Goal: Check status: Check status

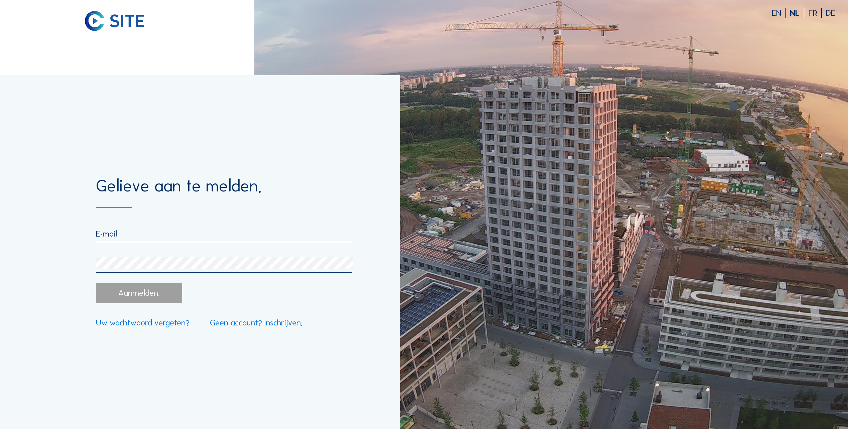
click at [199, 241] on div at bounding box center [224, 236] width 256 height 14
click at [190, 237] on input "email" at bounding box center [224, 234] width 256 height 10
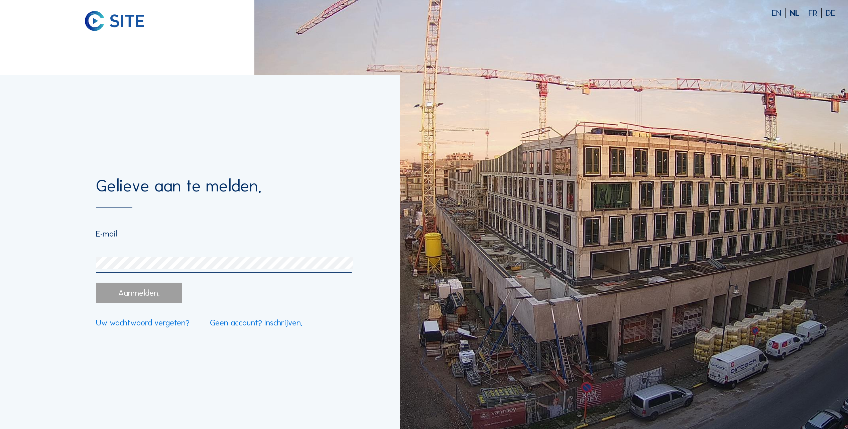
type input "[PERSON_NAME][EMAIL_ADDRESS][DOMAIN_NAME]"
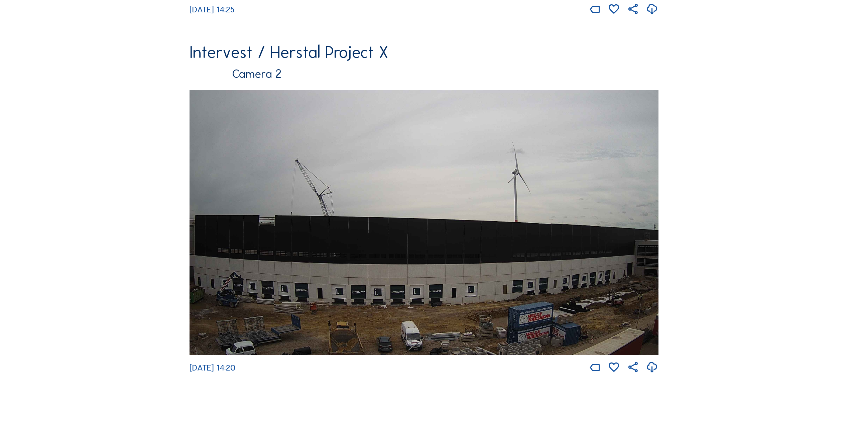
scroll to position [457, 0]
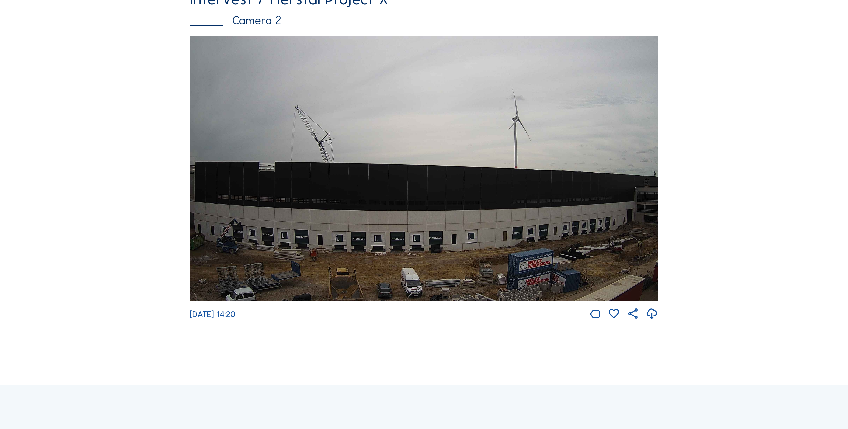
click at [285, 247] on img at bounding box center [424, 168] width 469 height 265
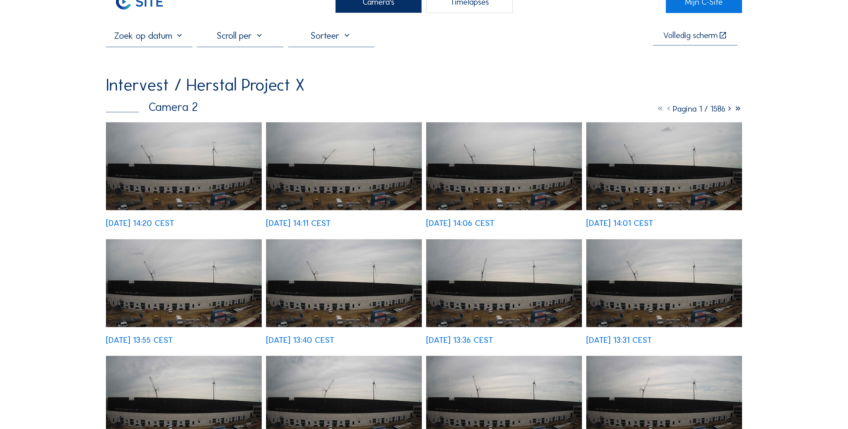
scroll to position [33, 0]
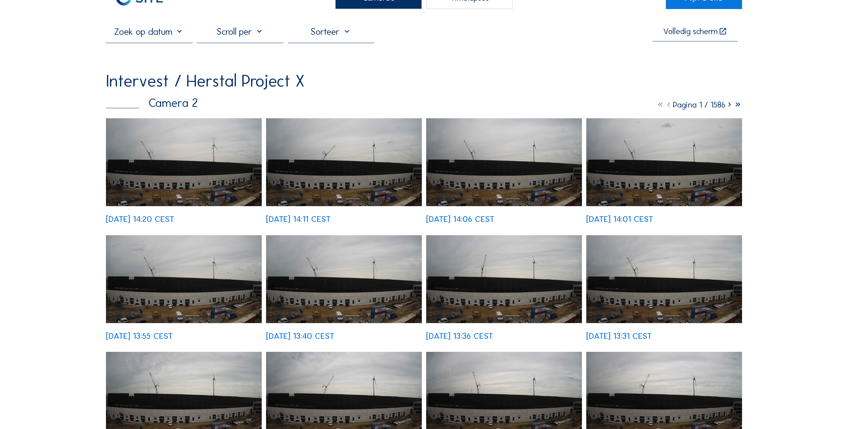
click at [257, 37] on div at bounding box center [240, 34] width 87 height 17
click at [235, 68] on div "Dag" at bounding box center [242, 69] width 76 height 6
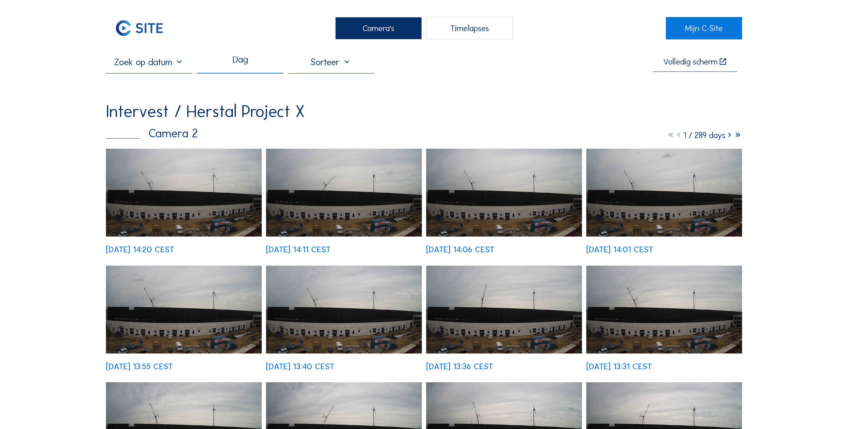
scroll to position [0, 0]
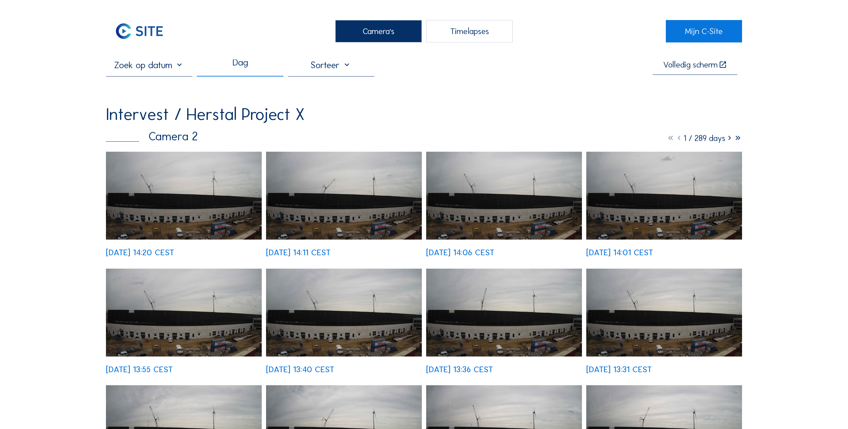
click at [182, 70] on input "text" at bounding box center [149, 65] width 87 height 11
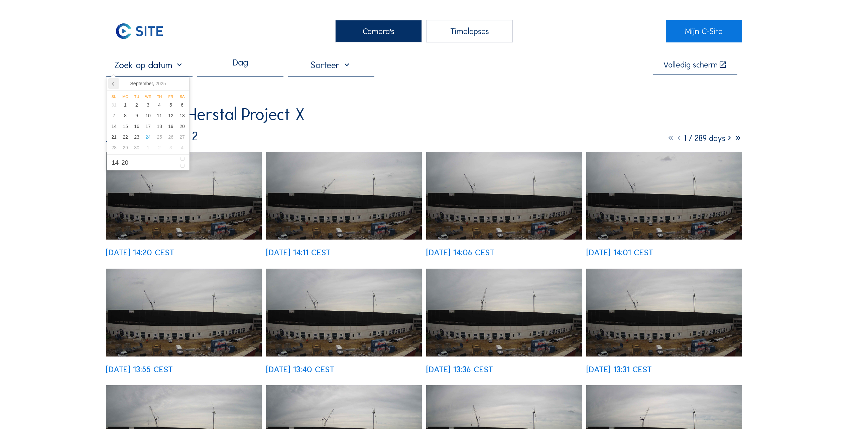
click at [111, 82] on icon at bounding box center [113, 83] width 11 height 11
click at [152, 138] on div "20" at bounding box center [147, 137] width 11 height 11
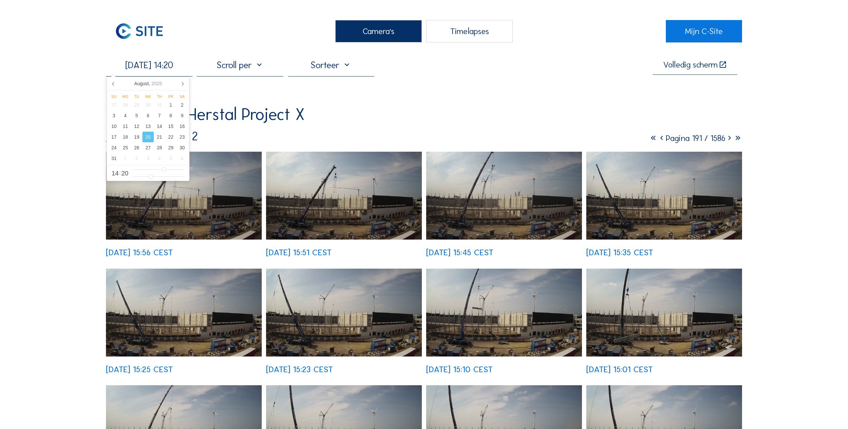
click at [250, 90] on div "[DATE] 14:20 Volledig [PERSON_NAME] Intervest / Herstal Project X Camera 2 Pagi…" at bounding box center [424, 334] width 636 height 548
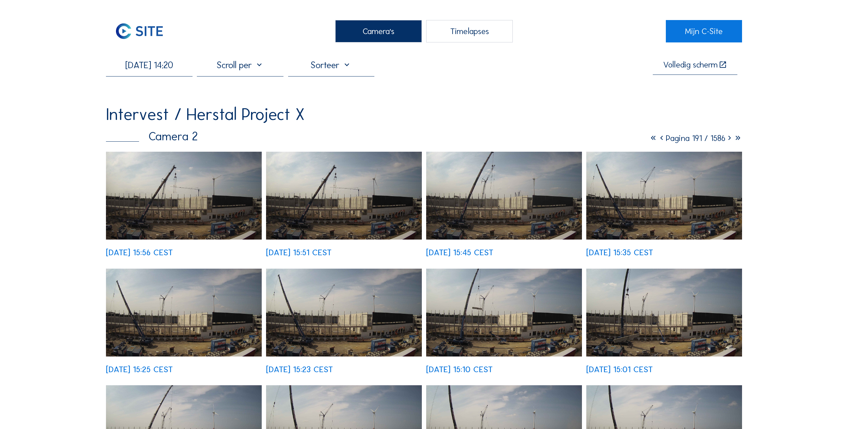
click at [241, 68] on div at bounding box center [240, 68] width 87 height 17
click at [242, 74] on div "Standaard" at bounding box center [242, 70] width 76 height 14
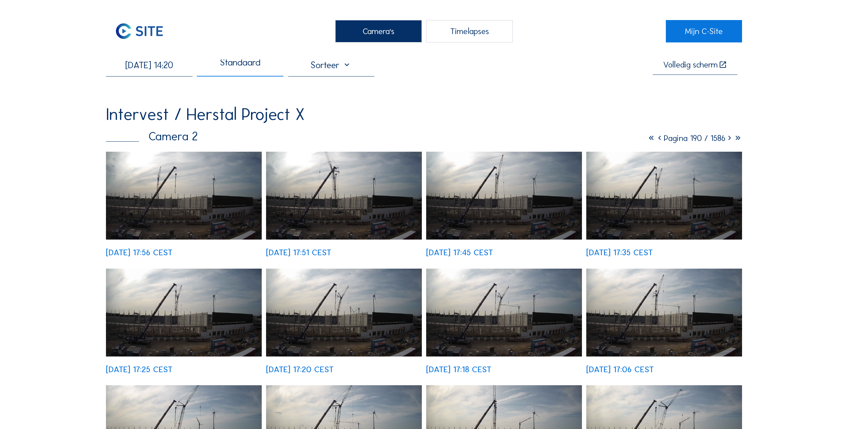
click at [179, 68] on input "[DATE] 14:20" at bounding box center [149, 65] width 87 height 11
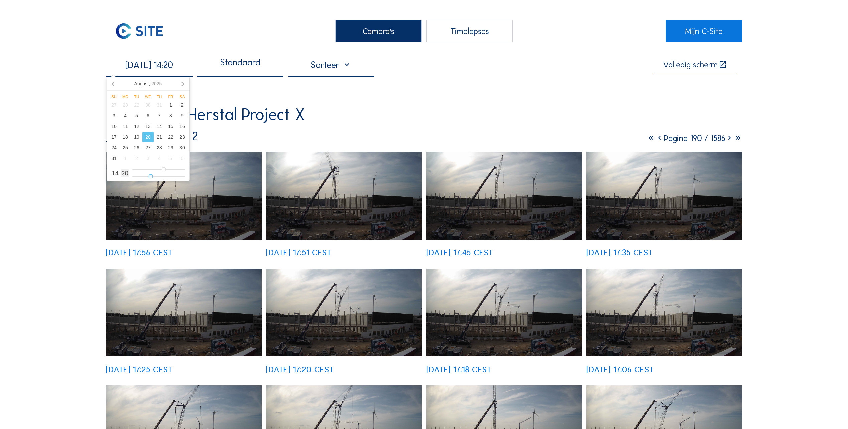
type input "[DATE] 14:19"
type input "19"
type input "[DATE] 14:18"
type input "18"
type input "[DATE] 14:17"
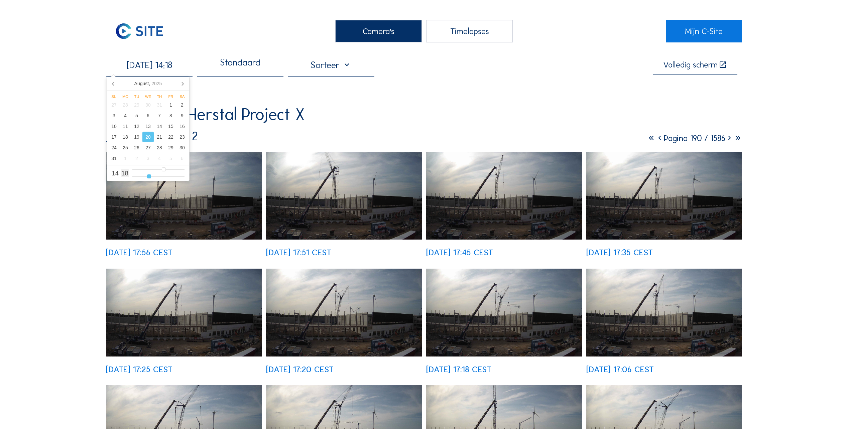
type input "17"
type input "[DATE] 14:16"
type input "16"
type input "[DATE] 14:15"
type input "15"
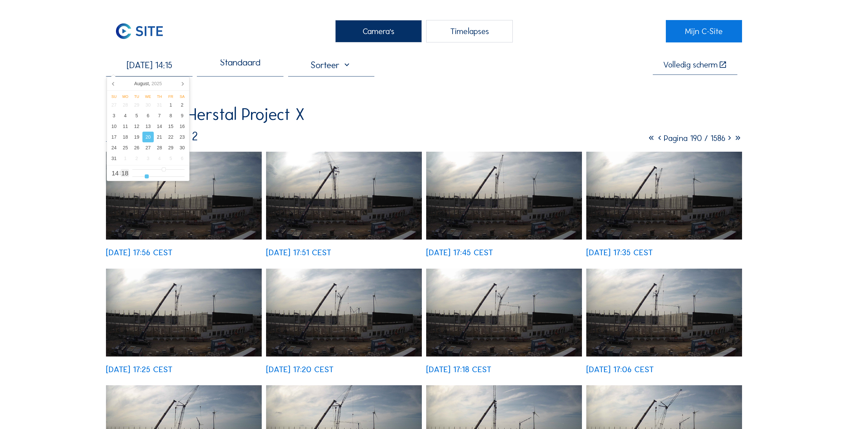
type input "[DATE] 14:14"
type input "14"
type input "[DATE] 14:13"
type input "13"
type input "[DATE] 14:12"
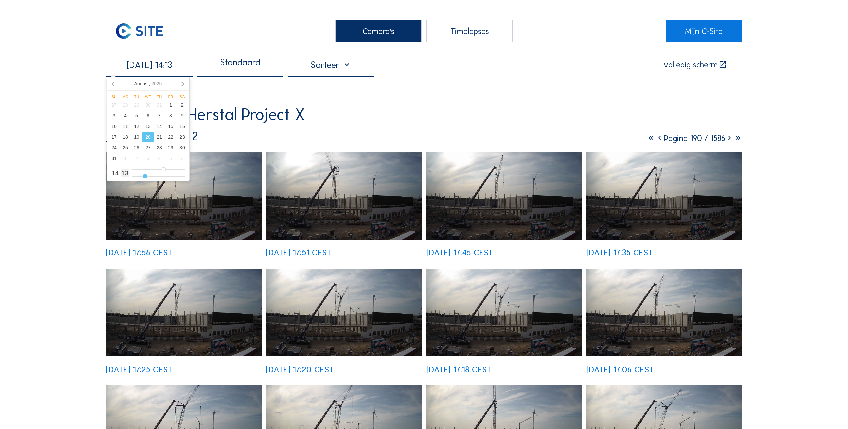
type input "12"
type input "[DATE] 14:11"
type input "11"
type input "[DATE] 14:10"
type input "10"
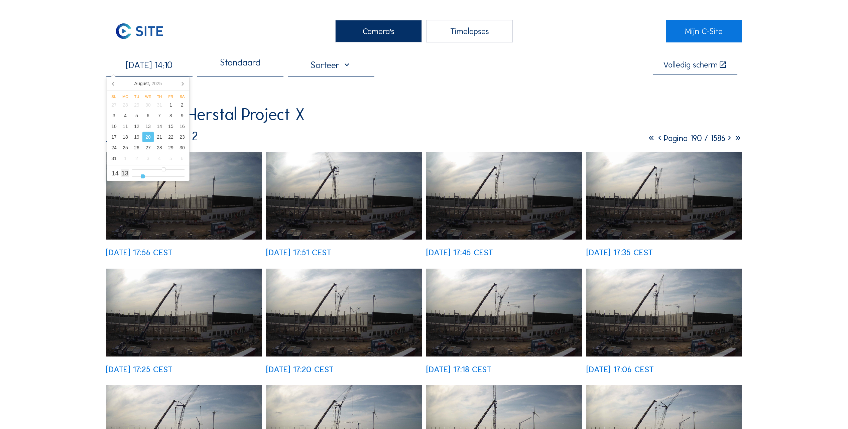
type input "[DATE] 14:09"
type input "9"
type input "[DATE] 14:08"
type input "8"
type input "[DATE] 14:07"
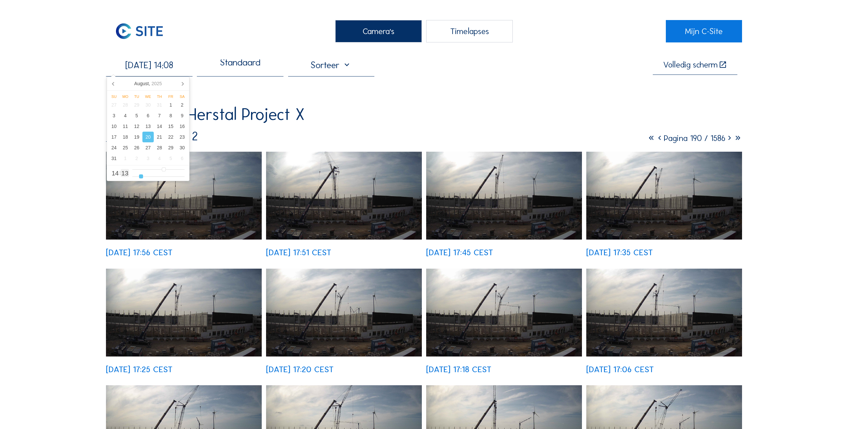
type input "7"
type input "[DATE] 14:06"
type input "6"
type input "[DATE] 14:05"
type input "5"
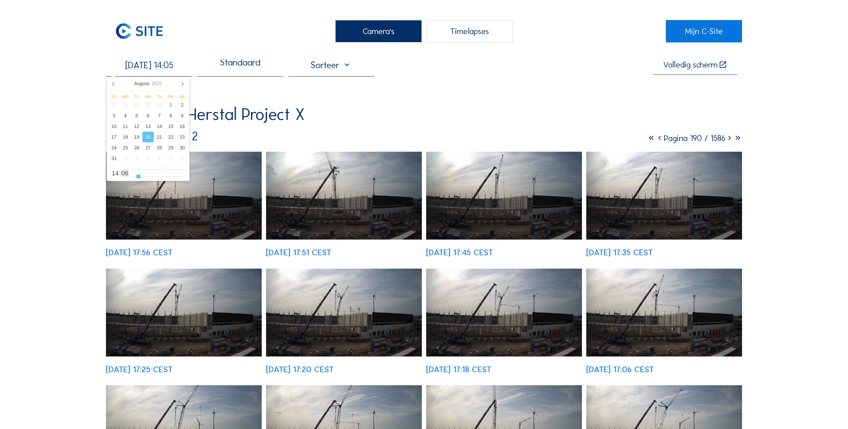
type input "[DATE] 14:04"
type input "4"
type input "[DATE] 14:03"
type input "3"
type input "[DATE] 14:02"
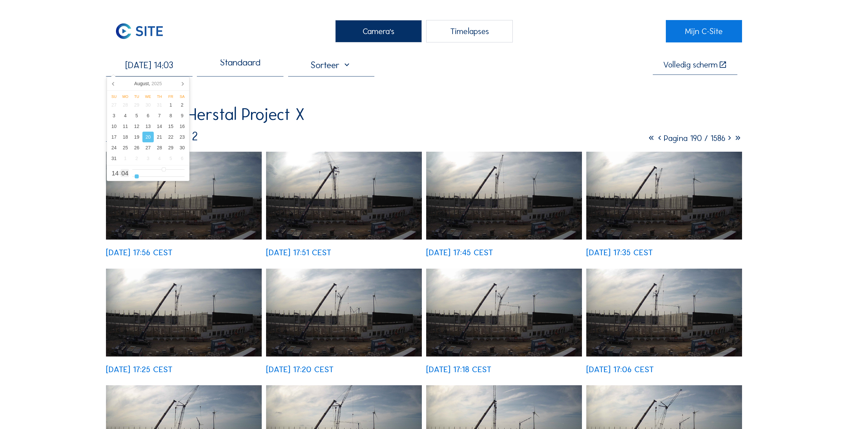
type input "2"
type input "[DATE] 14:01"
type input "1"
type input "[DATE] 14:00"
drag, startPoint x: 151, startPoint y: 178, endPoint x: 126, endPoint y: 179, distance: 24.7
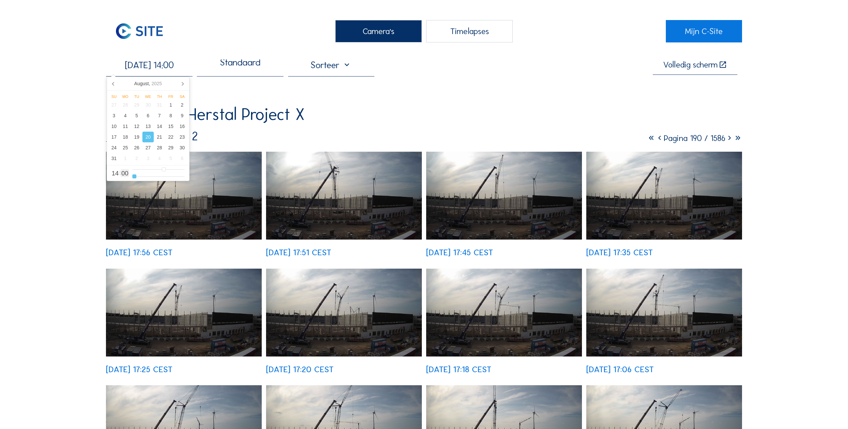
type input "0"
click at [132, 179] on input "range" at bounding box center [158, 177] width 52 height 6
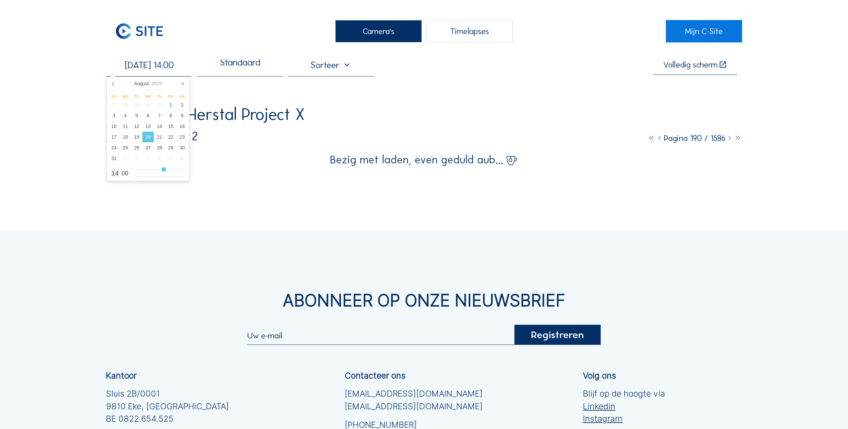
type input "[DATE] 13:00"
type input "13"
type input "[DATE] 12:00"
type input "12"
type input "[DATE] 11:00"
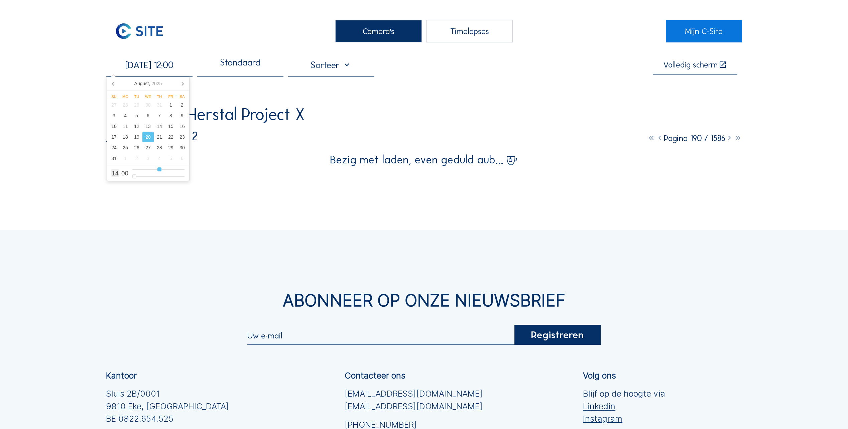
type input "11"
type input "[DATE] 10:00"
type input "10"
type input "[DATE] 09:00"
type input "9"
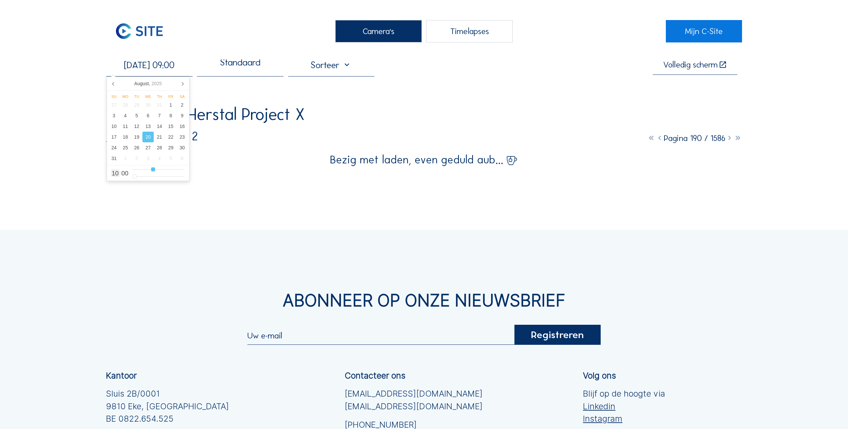
type input "[DATE] 08:00"
type input "8"
type input "[DATE] 07:00"
type input "7"
type input "[DATE] 06:00"
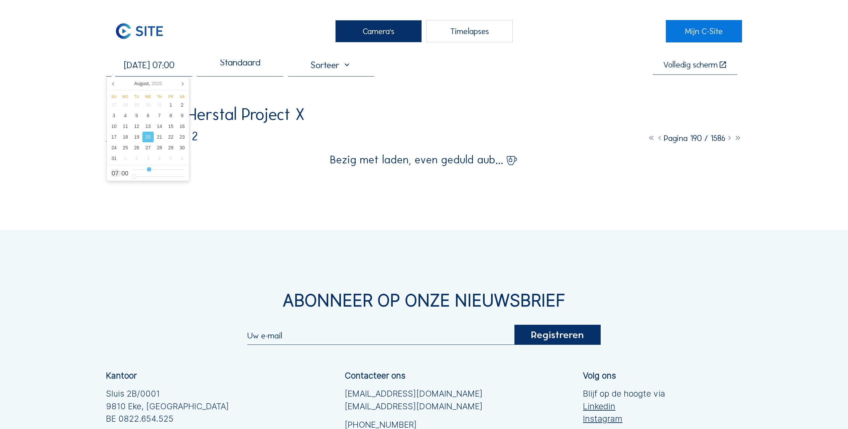
type input "6"
type input "[DATE] 05:00"
type input "5"
type input "[DATE] 06:00"
drag, startPoint x: 162, startPoint y: 169, endPoint x: 147, endPoint y: 169, distance: 15.0
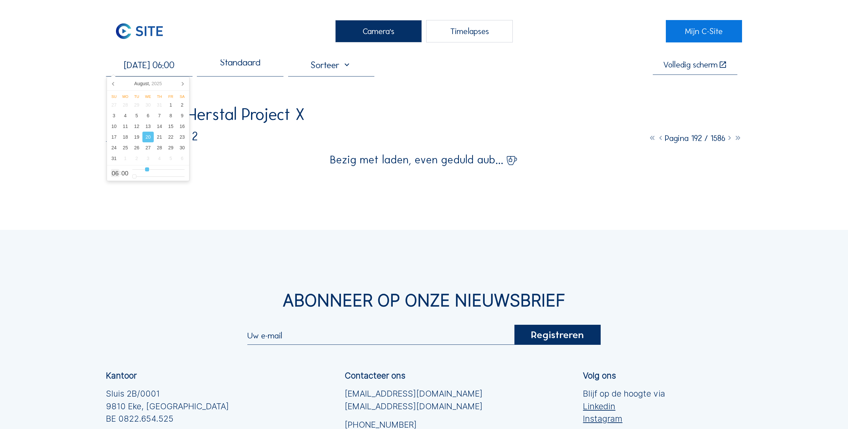
type input "6"
click at [147, 169] on input "range" at bounding box center [158, 170] width 52 height 6
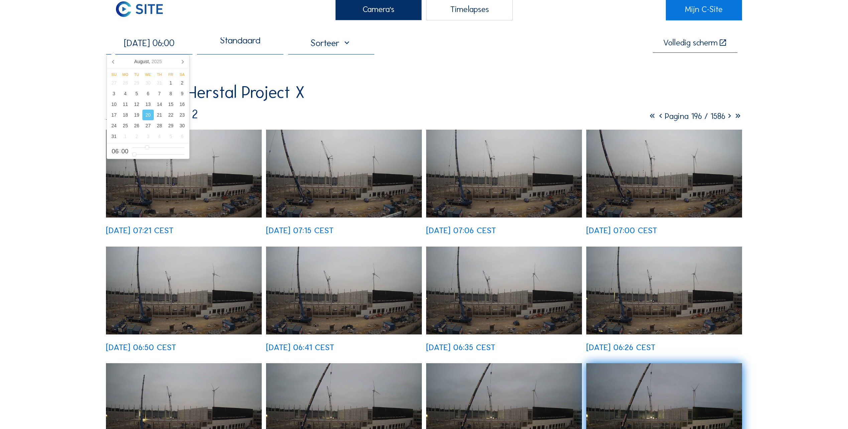
scroll to position [22, 0]
click at [361, 103] on div "Intervest / Herstal Project X Camera 2 Pagina 196 / 1586 [DATE] 07:21 CEST [DAT…" at bounding box center [424, 334] width 636 height 501
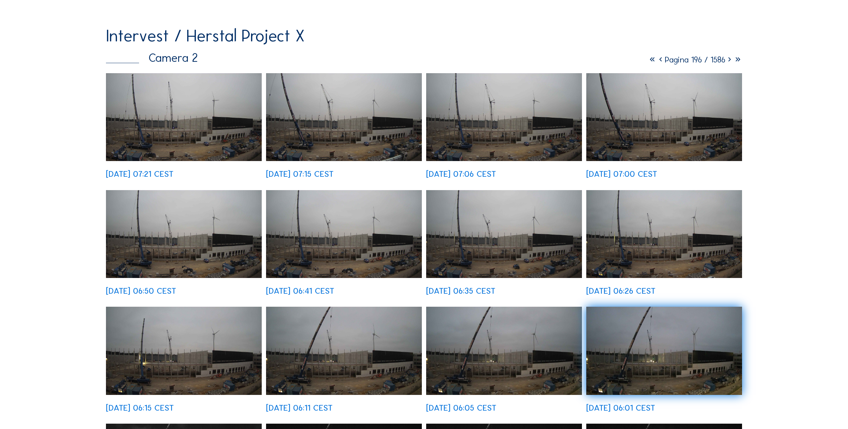
scroll to position [78, 0]
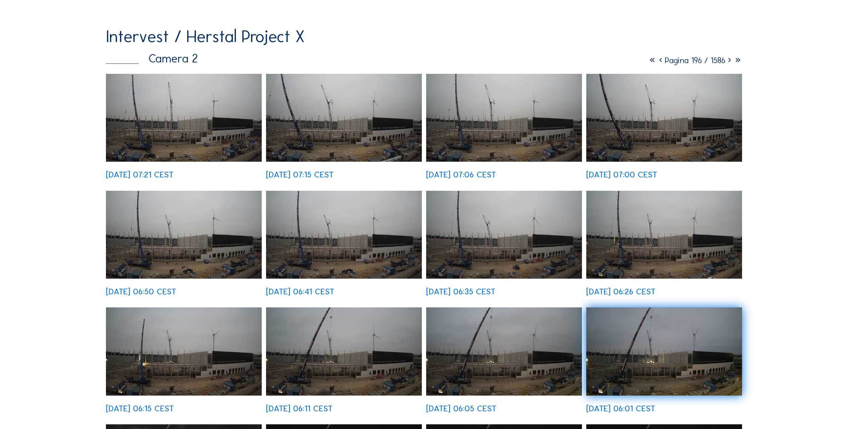
click at [198, 131] on img at bounding box center [184, 118] width 156 height 88
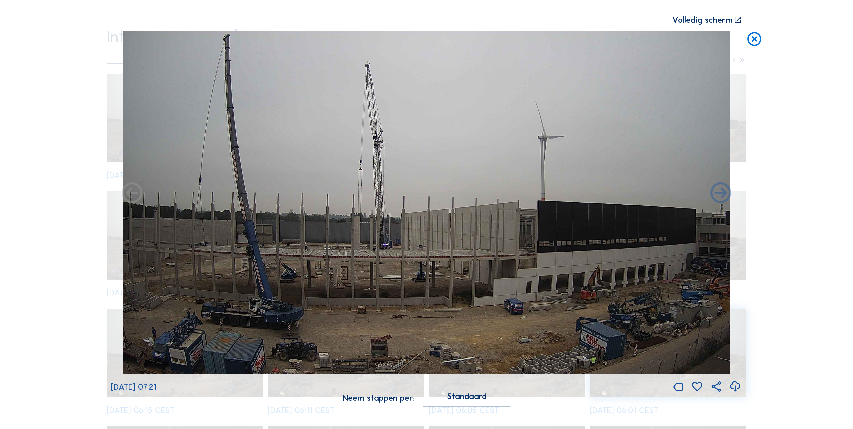
click at [137, 191] on icon at bounding box center [132, 193] width 25 height 25
click at [132, 196] on icon at bounding box center [132, 193] width 25 height 25
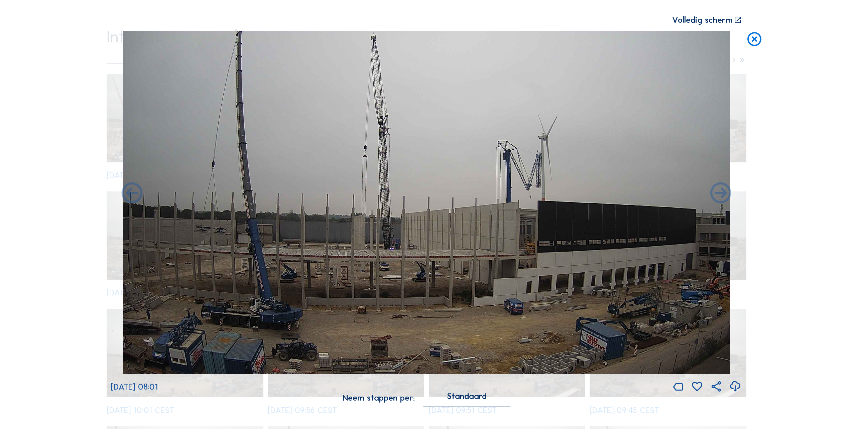
click at [347, 190] on img at bounding box center [426, 202] width 607 height 343
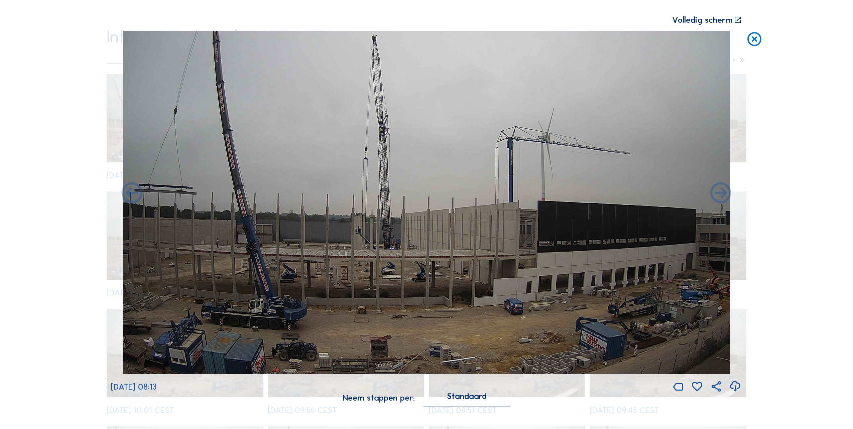
click at [756, 43] on icon at bounding box center [754, 39] width 17 height 17
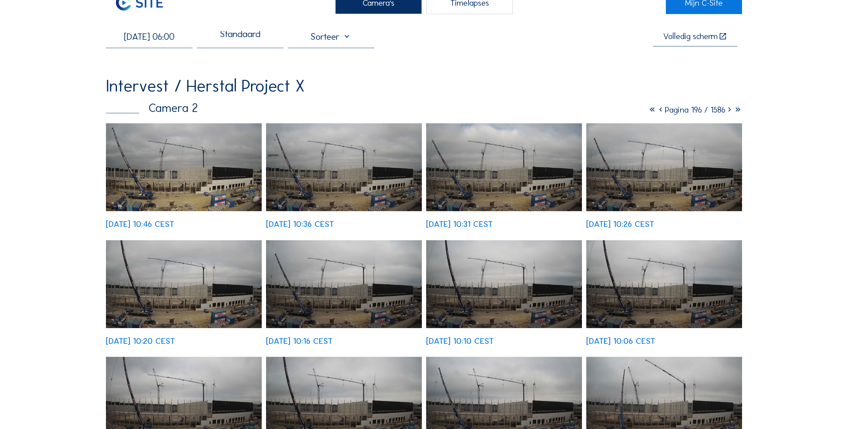
scroll to position [0, 0]
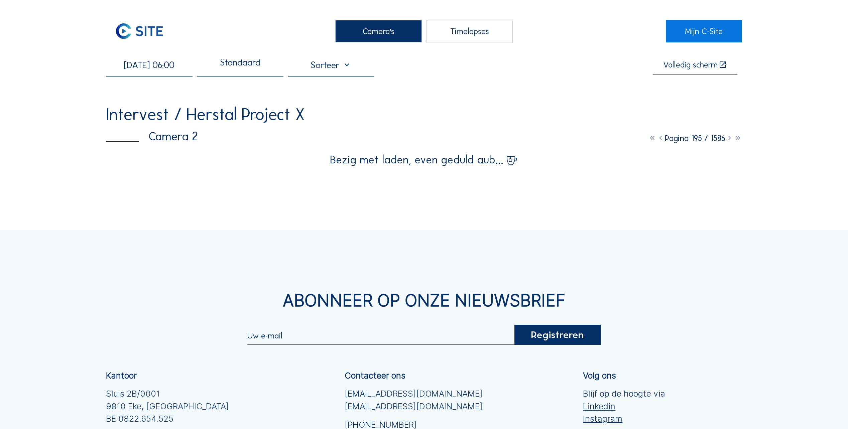
click at [141, 66] on input "[DATE] 06:00" at bounding box center [149, 65] width 87 height 11
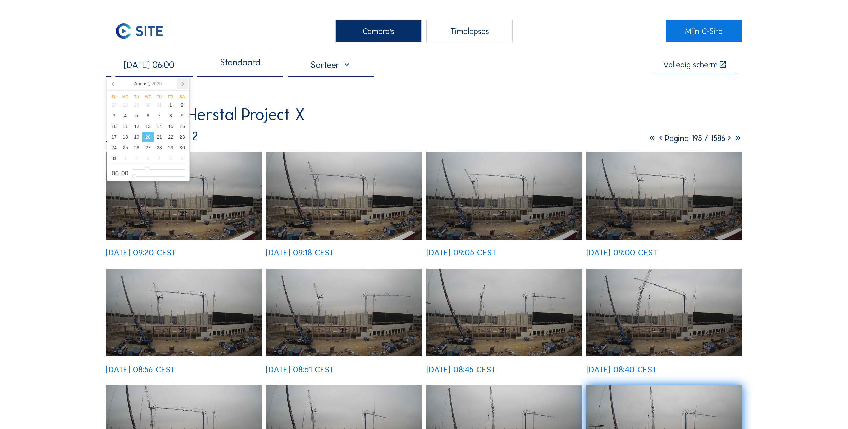
click at [183, 83] on icon at bounding box center [183, 83] width 2 height 3
click at [170, 126] on div "19" at bounding box center [170, 126] width 11 height 11
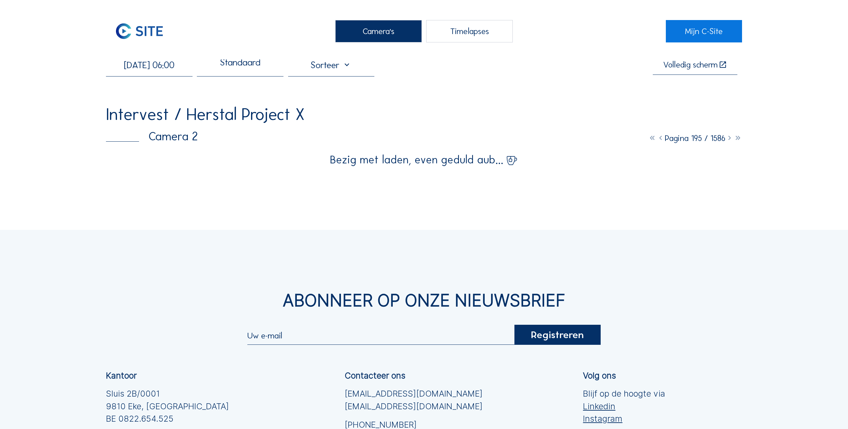
click at [211, 100] on div "[DATE] 06:00 Standaard Volledig [PERSON_NAME] Intervest / Herstal Project X Cam…" at bounding box center [424, 113] width 636 height 106
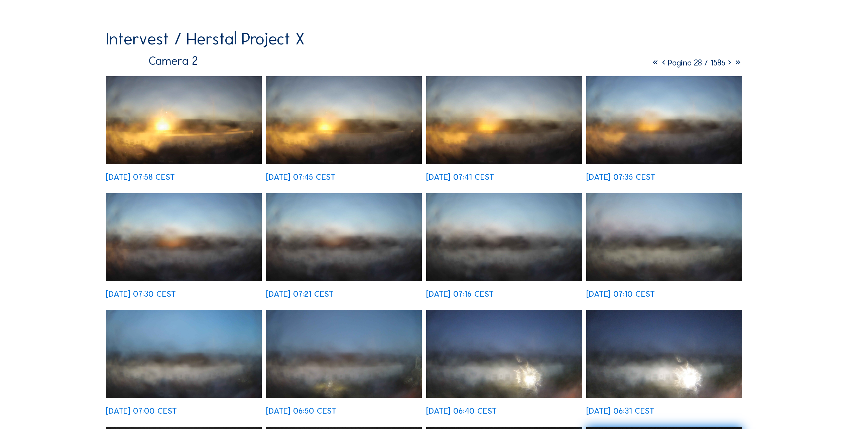
scroll to position [67, 0]
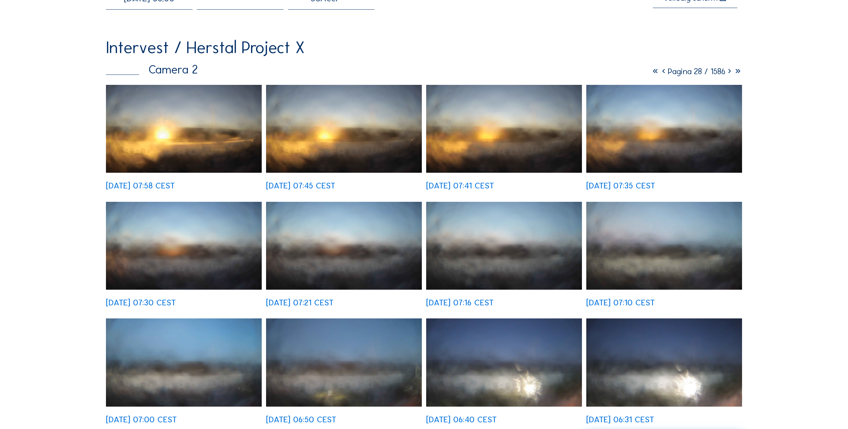
click at [197, 144] on img at bounding box center [184, 129] width 156 height 88
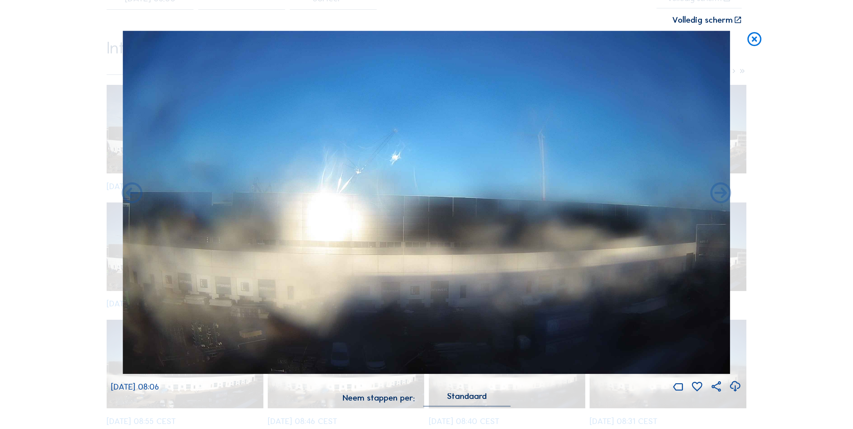
click at [758, 38] on icon at bounding box center [754, 39] width 17 height 17
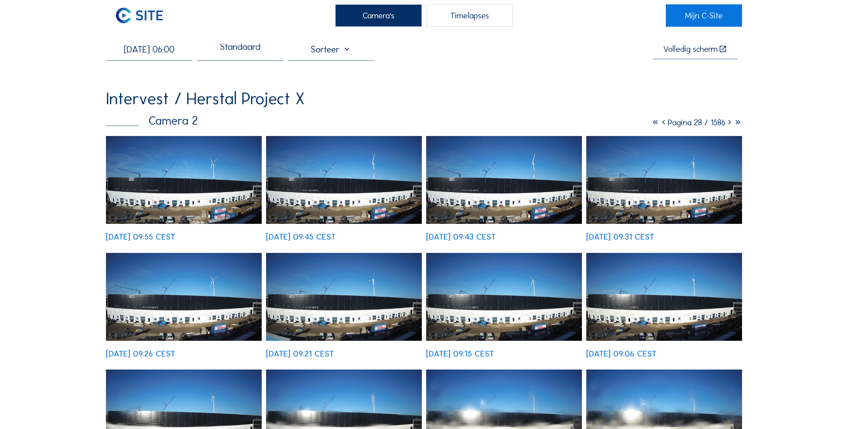
scroll to position [0, 0]
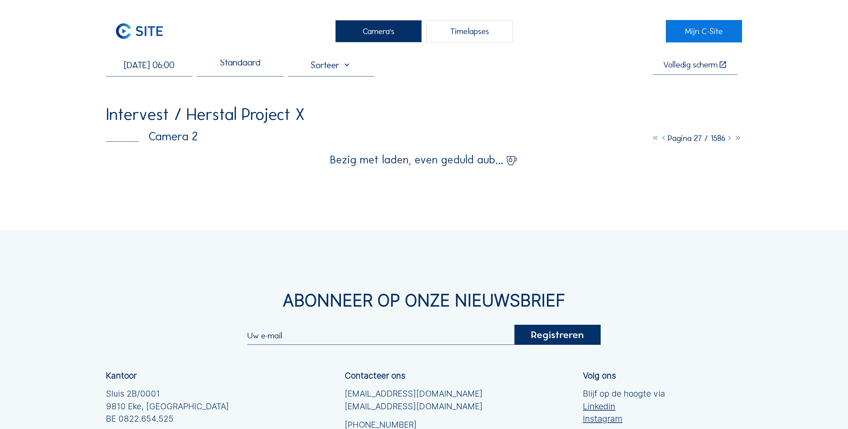
click at [135, 64] on input "[DATE] 06:00" at bounding box center [149, 65] width 87 height 11
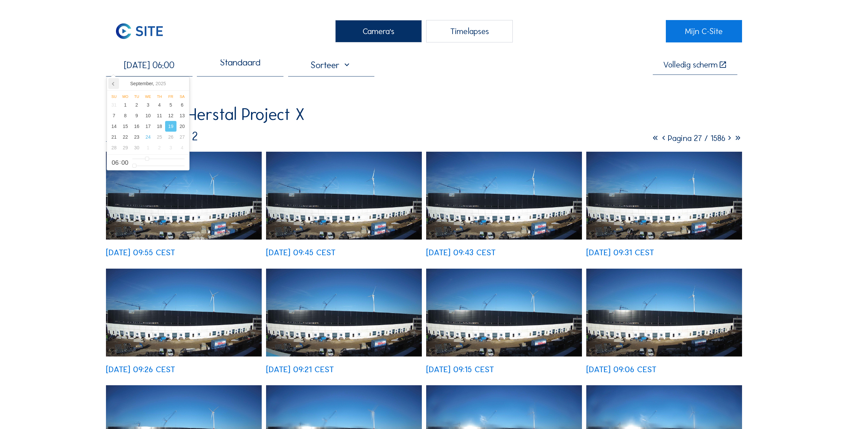
click at [115, 86] on icon at bounding box center [113, 83] width 11 height 11
click at [149, 140] on div "20" at bounding box center [147, 137] width 11 height 11
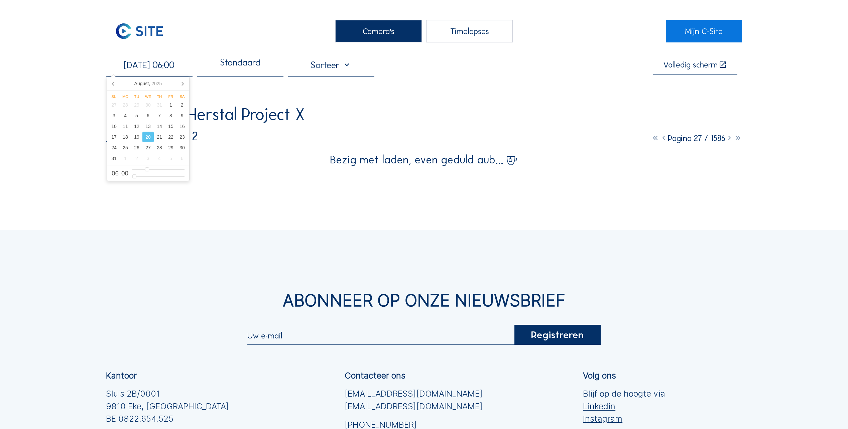
click at [284, 130] on div "Intervest / Herstal Project X Camera 2 Pagina 27 / 1586" at bounding box center [424, 124] width 636 height 36
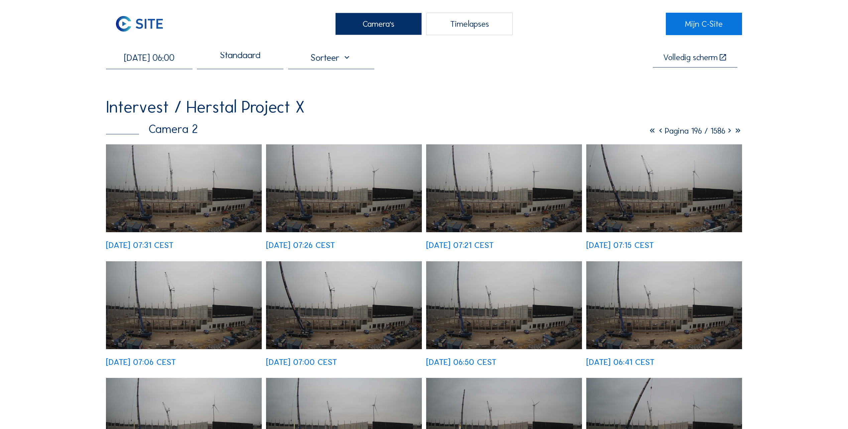
scroll to position [11, 0]
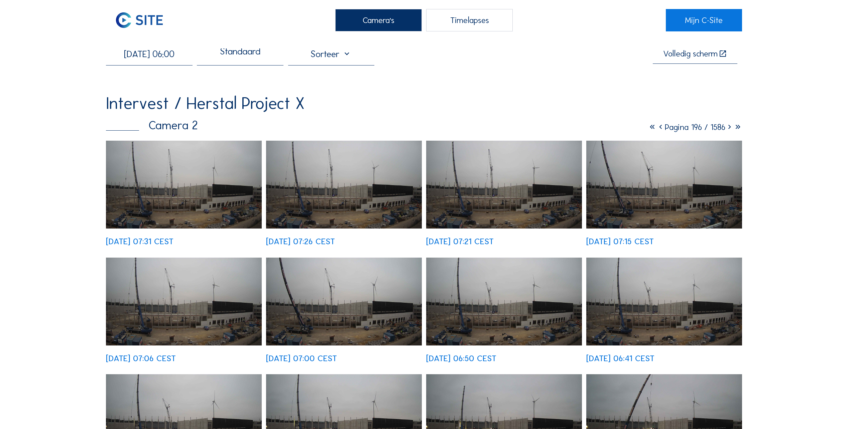
click at [167, 192] on img at bounding box center [184, 185] width 156 height 88
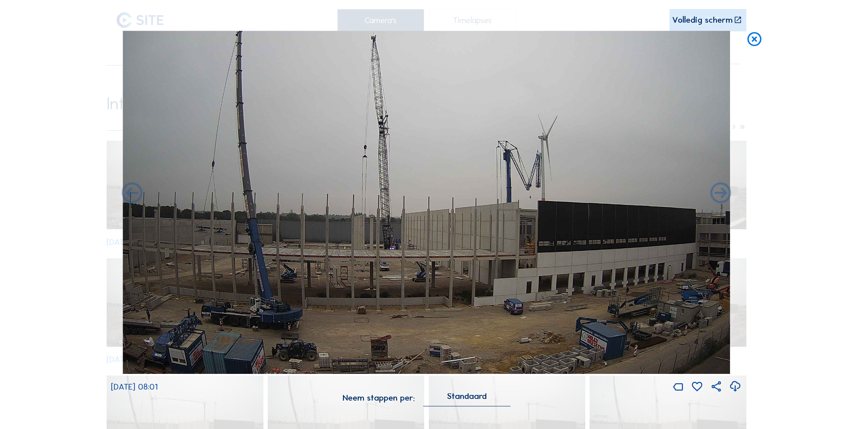
click at [756, 45] on icon at bounding box center [754, 39] width 17 height 17
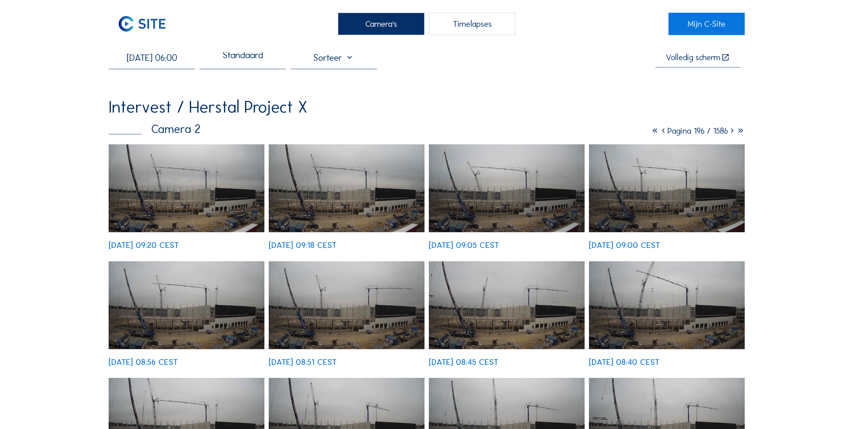
scroll to position [0, 0]
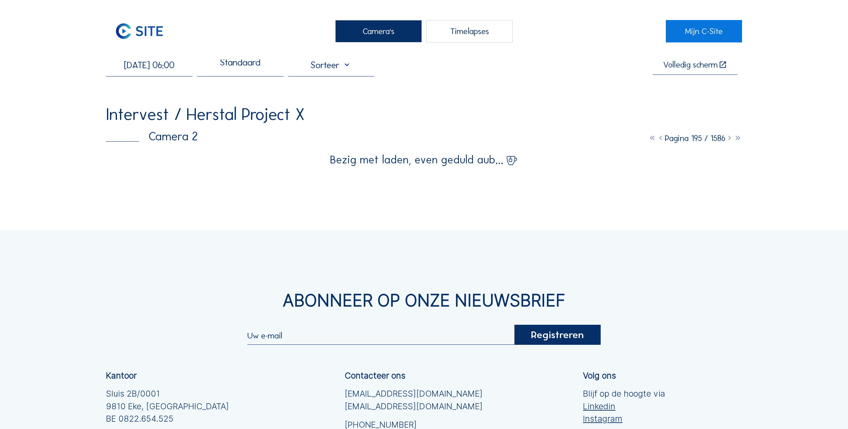
click at [150, 73] on div "[DATE] 06:00" at bounding box center [149, 68] width 87 height 17
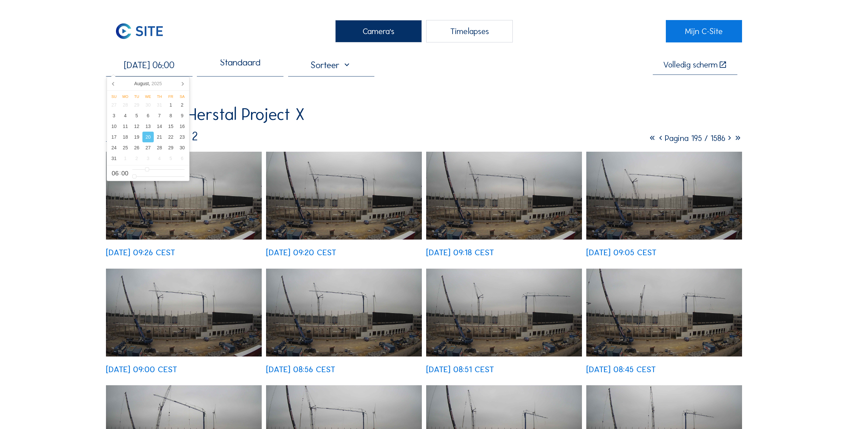
click at [136, 69] on input "[DATE] 06:00" at bounding box center [149, 65] width 87 height 11
click at [183, 85] on icon at bounding box center [182, 83] width 11 height 11
click at [173, 129] on div "19" at bounding box center [170, 126] width 11 height 11
type input "[DATE] 06:00"
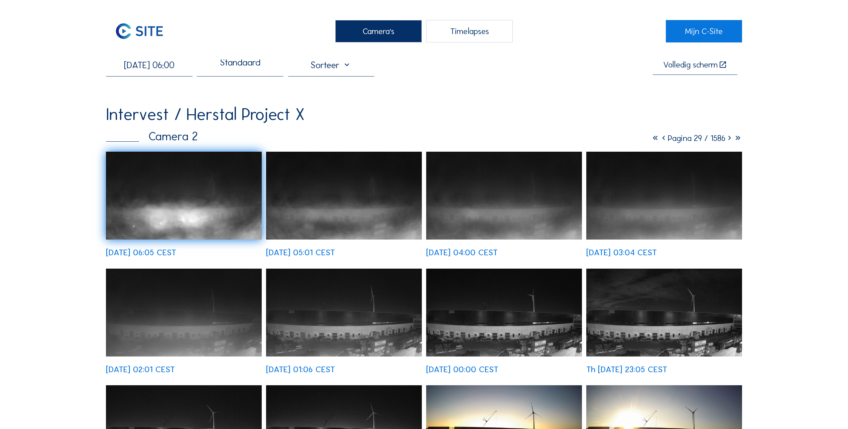
click at [226, 215] on img at bounding box center [184, 196] width 156 height 88
